Goal: Transaction & Acquisition: Purchase product/service

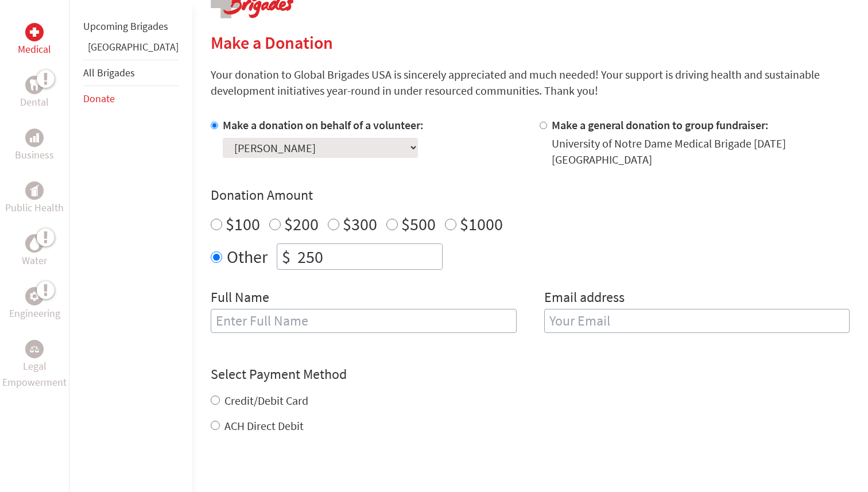
scroll to position [275, 0]
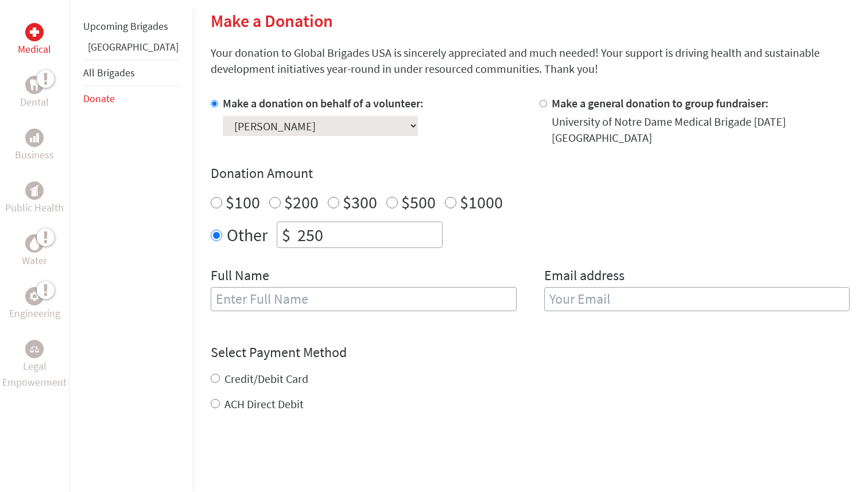
click at [361, 293] on input "text" at bounding box center [364, 299] width 306 height 24
type input "[PERSON_NAME]"
type input "[EMAIL_ADDRESS][DOMAIN_NAME]"
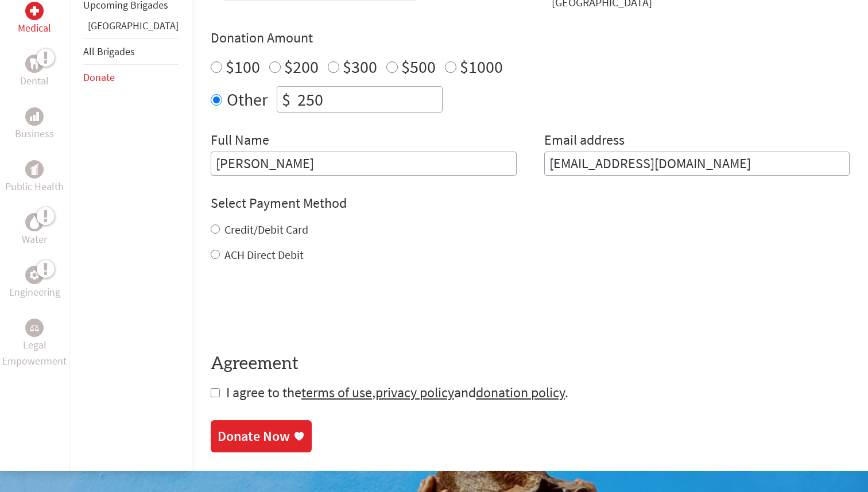
scroll to position [425, 0]
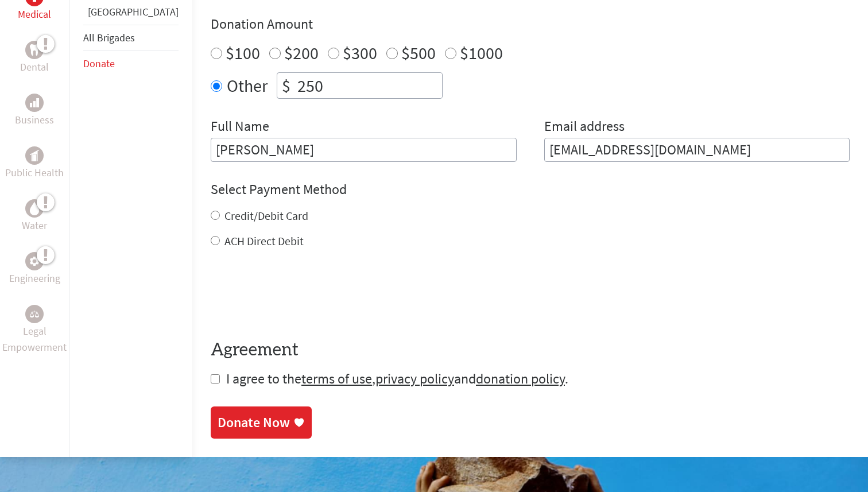
type input "[PERSON_NAME]"
click at [409, 211] on div "Credit/Debit Card" at bounding box center [530, 216] width 639 height 16
click at [211, 211] on input "Credit/Debit Card" at bounding box center [215, 215] width 9 height 9
radio input "true"
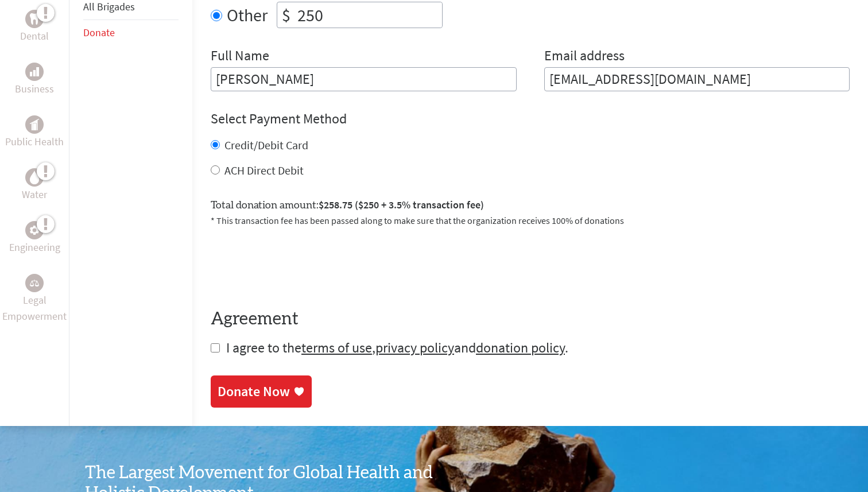
scroll to position [504, 0]
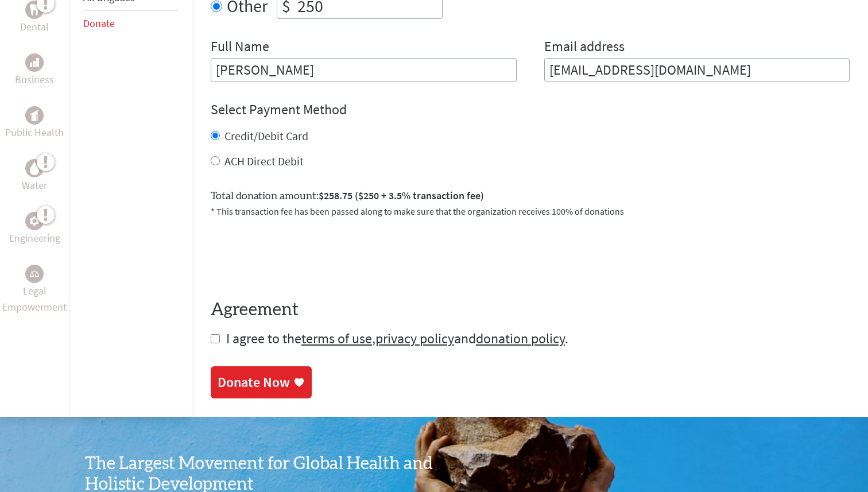
click at [211, 334] on input "checkbox" at bounding box center [215, 338] width 9 height 9
checkbox input "true"
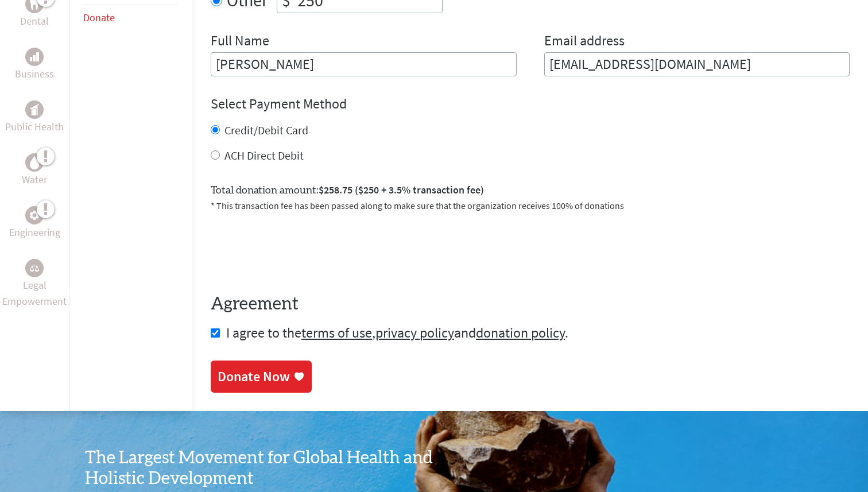
scroll to position [514, 0]
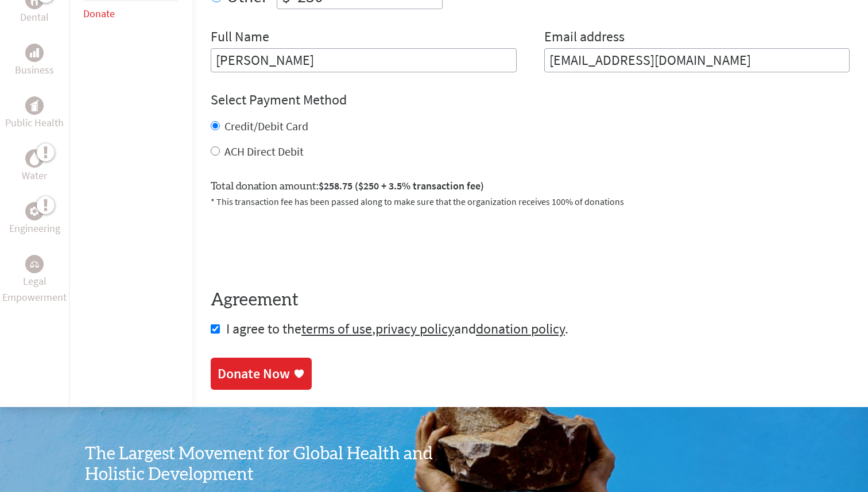
click at [220, 364] on div "Donate Now" at bounding box center [253, 373] width 72 height 18
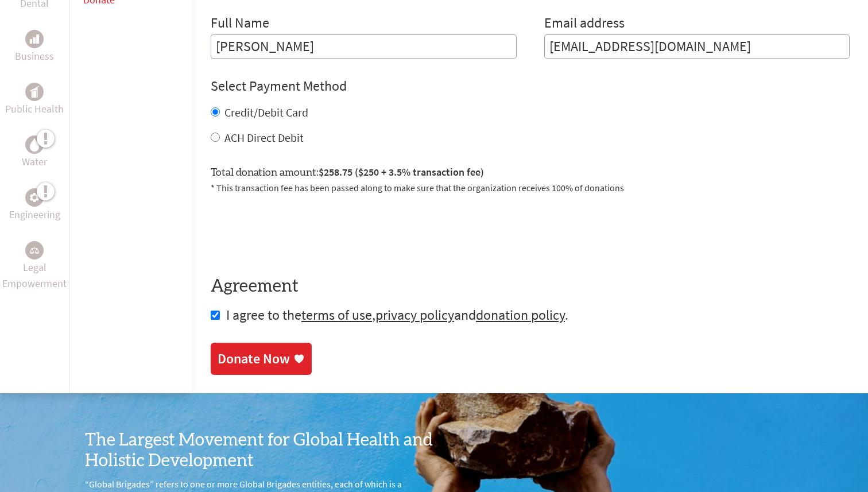
scroll to position [646, 0]
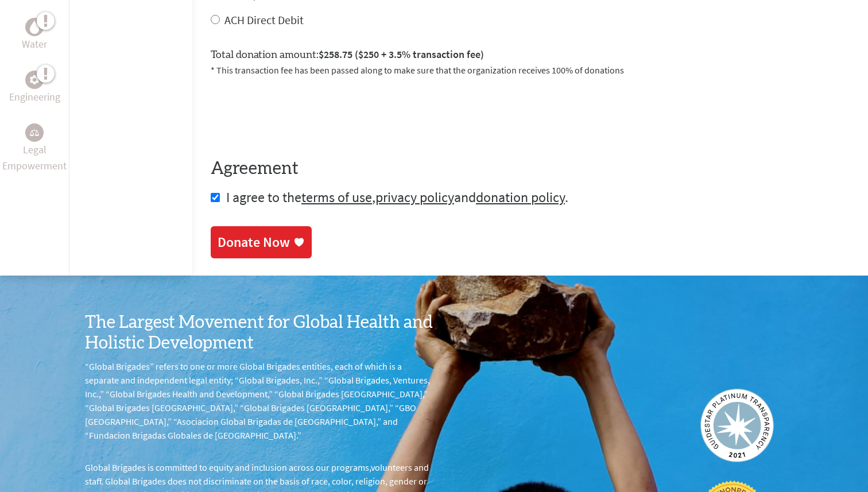
click at [275, 227] on link "Donate Now" at bounding box center [261, 242] width 101 height 32
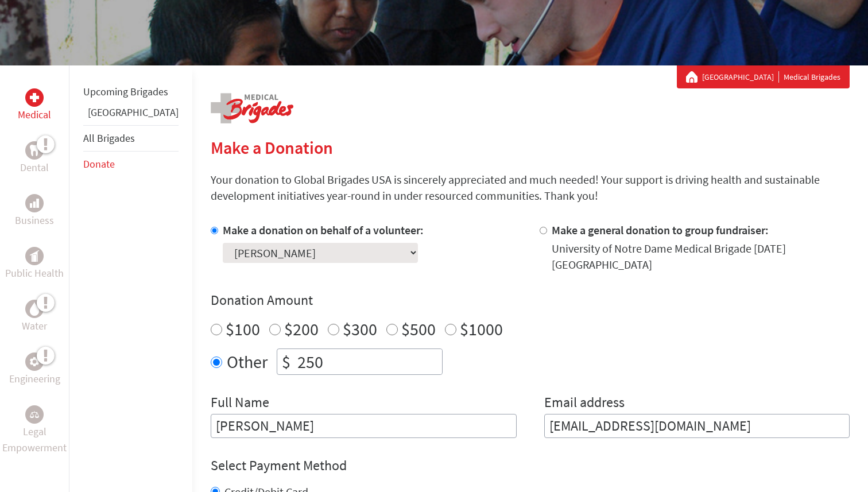
scroll to position [199, 0]
